Goal: Download file/media

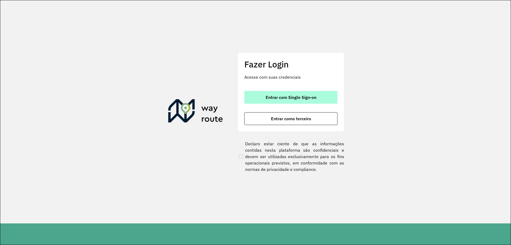
click at [285, 93] on button "Entrar com Single Sign-on" at bounding box center [290, 97] width 93 height 13
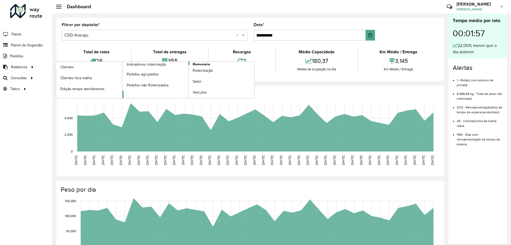
click at [206, 63] on span "Romaneio" at bounding box center [201, 64] width 17 height 6
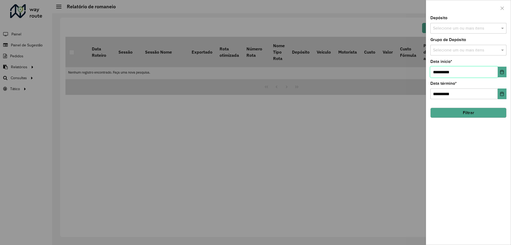
click at [495, 72] on input "**********" at bounding box center [463, 72] width 67 height 11
click at [499, 72] on button "Choose Date" at bounding box center [502, 72] width 9 height 11
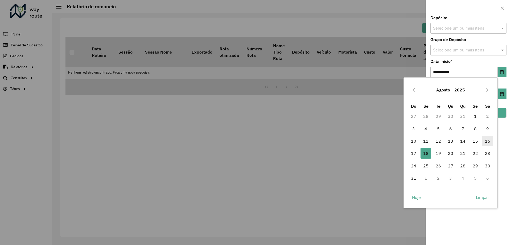
click at [484, 139] on span "16" at bounding box center [487, 140] width 11 height 11
type input "**********"
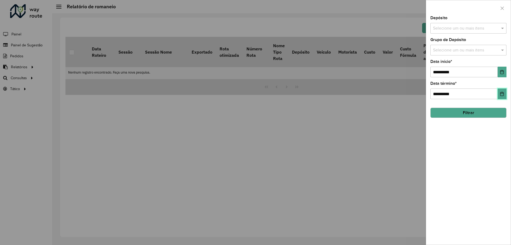
click at [498, 91] on button "Choose Date" at bounding box center [502, 93] width 9 height 11
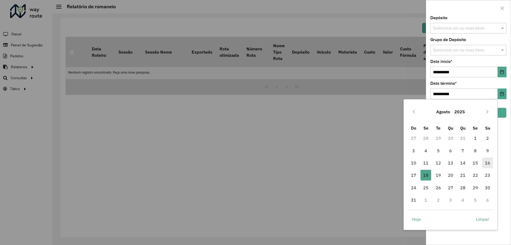
click at [489, 163] on span "16" at bounding box center [487, 162] width 11 height 11
type input "**********"
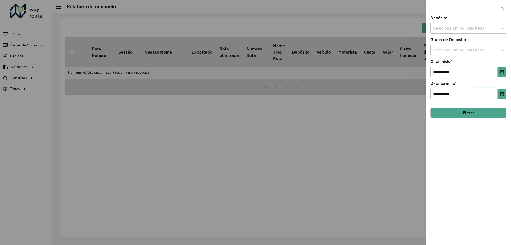
click at [473, 115] on button "Filtrar" at bounding box center [468, 112] width 76 height 10
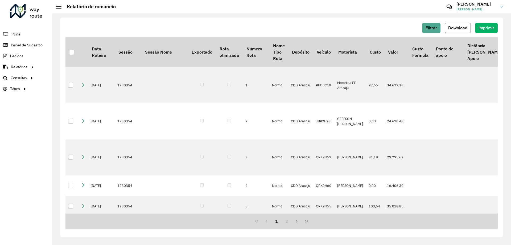
click at [465, 28] on span "Download" at bounding box center [457, 28] width 19 height 5
click at [301, 27] on div "Filtrar Download Imprimir" at bounding box center [281, 28] width 432 height 10
click at [425, 27] on button "Filtrar" at bounding box center [431, 28] width 18 height 10
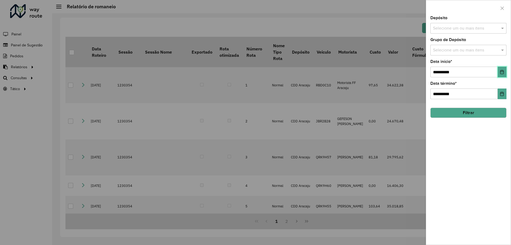
click at [502, 73] on icon "Choose Date" at bounding box center [502, 72] width 4 height 4
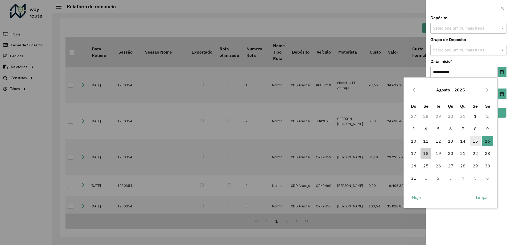
click at [475, 138] on span "15" at bounding box center [475, 140] width 11 height 11
type input "**********"
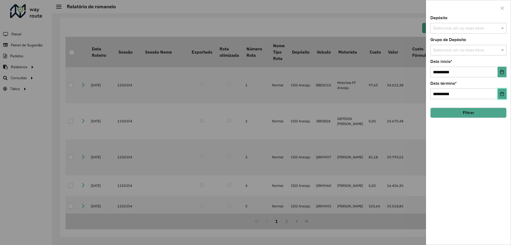
click at [503, 93] on icon "Choose Date" at bounding box center [502, 94] width 4 height 4
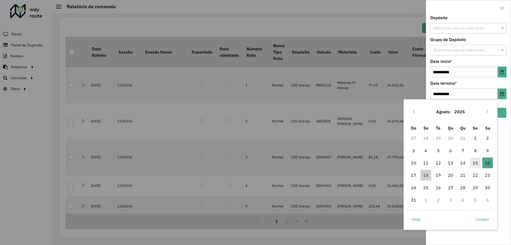
click at [477, 162] on span "15" at bounding box center [475, 162] width 11 height 11
type input "**********"
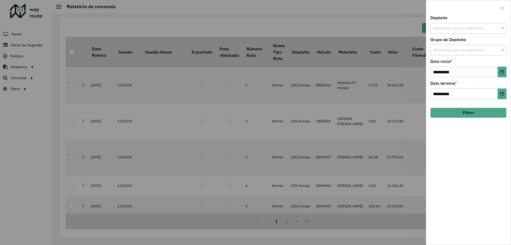
click at [473, 109] on button "Filtrar" at bounding box center [468, 112] width 76 height 10
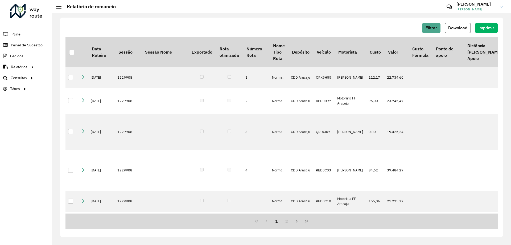
click at [461, 27] on span "Download" at bounding box center [457, 28] width 19 height 5
click at [305, 39] on th "Depósito" at bounding box center [300, 52] width 25 height 30
click at [438, 28] on button "Filtrar" at bounding box center [431, 28] width 18 height 10
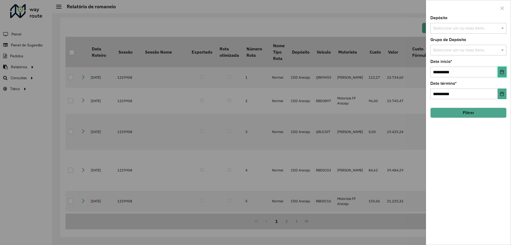
click at [506, 72] on button "Choose Date" at bounding box center [502, 72] width 9 height 11
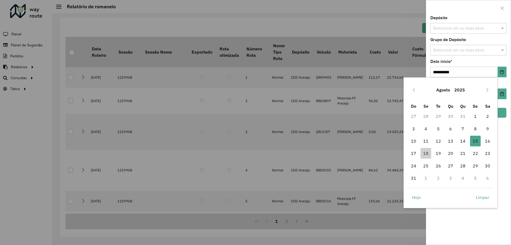
drag, startPoint x: 465, startPoint y: 141, endPoint x: 468, endPoint y: 138, distance: 4.5
click at [473, 142] on tr "10 11 12 13 14 15 15 16" at bounding box center [450, 141] width 86 height 12
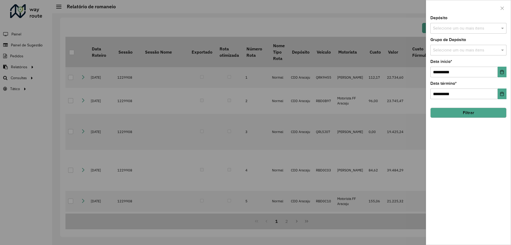
click at [359, 38] on div at bounding box center [255, 122] width 511 height 245
